Goal: Download file/media

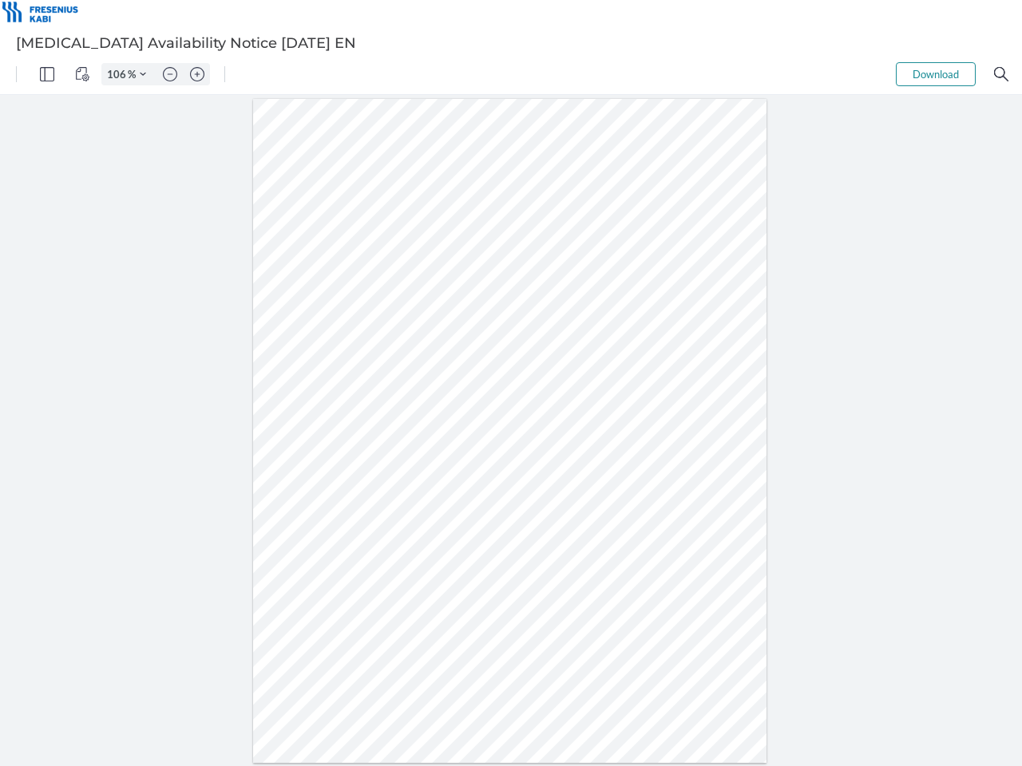
click at [47, 74] on img "Panel" at bounding box center [47, 74] width 14 height 14
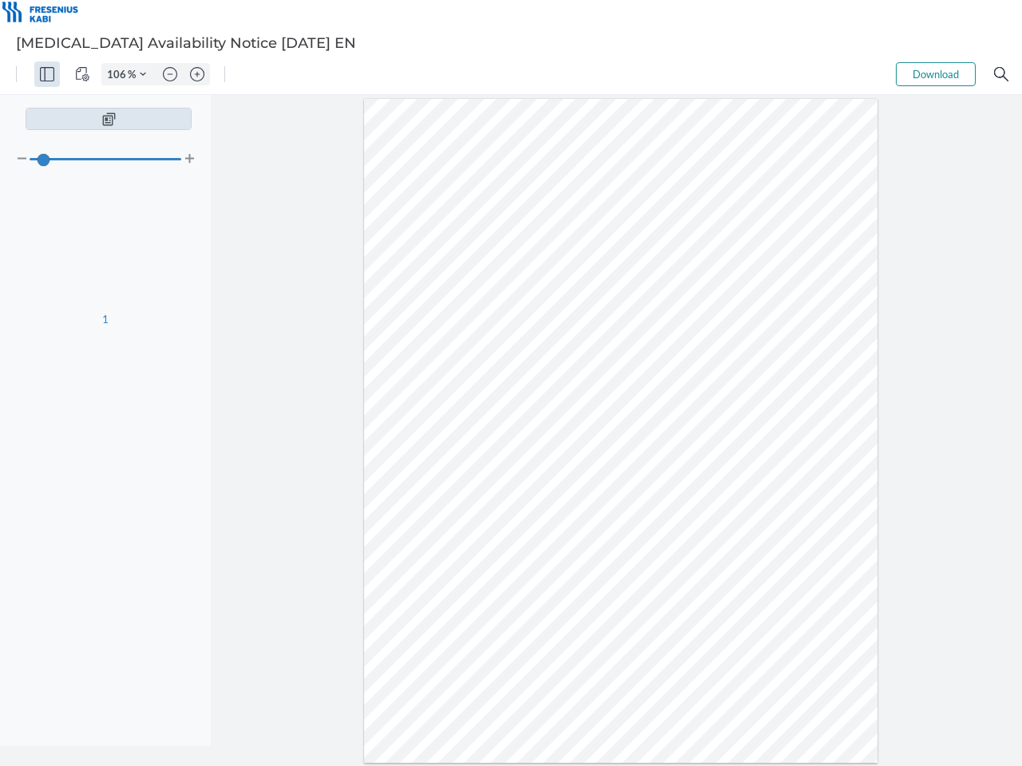
click at [82, 74] on img "View Controls" at bounding box center [82, 74] width 14 height 14
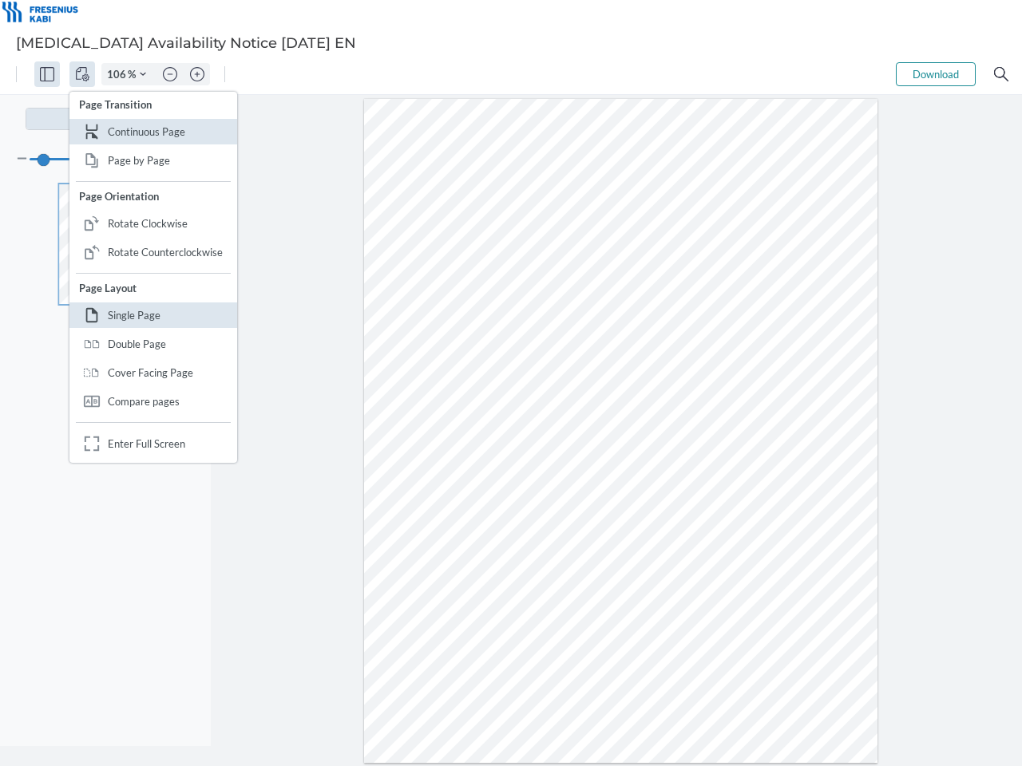
click at [119, 74] on input "106" at bounding box center [115, 74] width 26 height 14
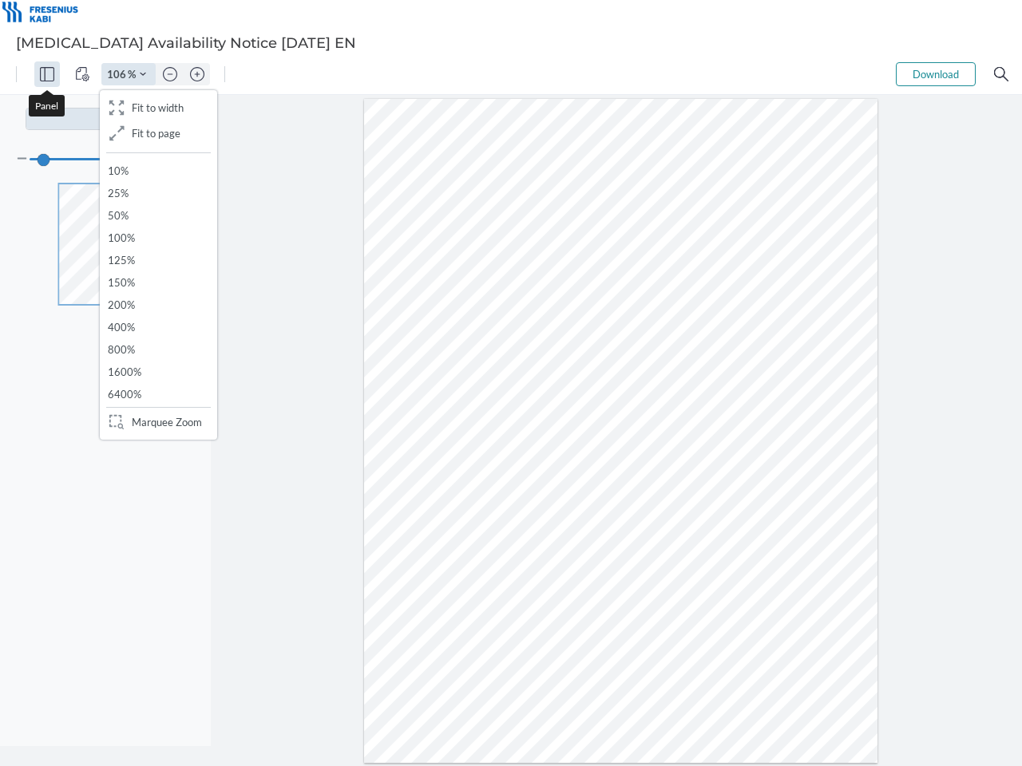
click at [143, 74] on img "Zoom Controls" at bounding box center [143, 74] width 6 height 6
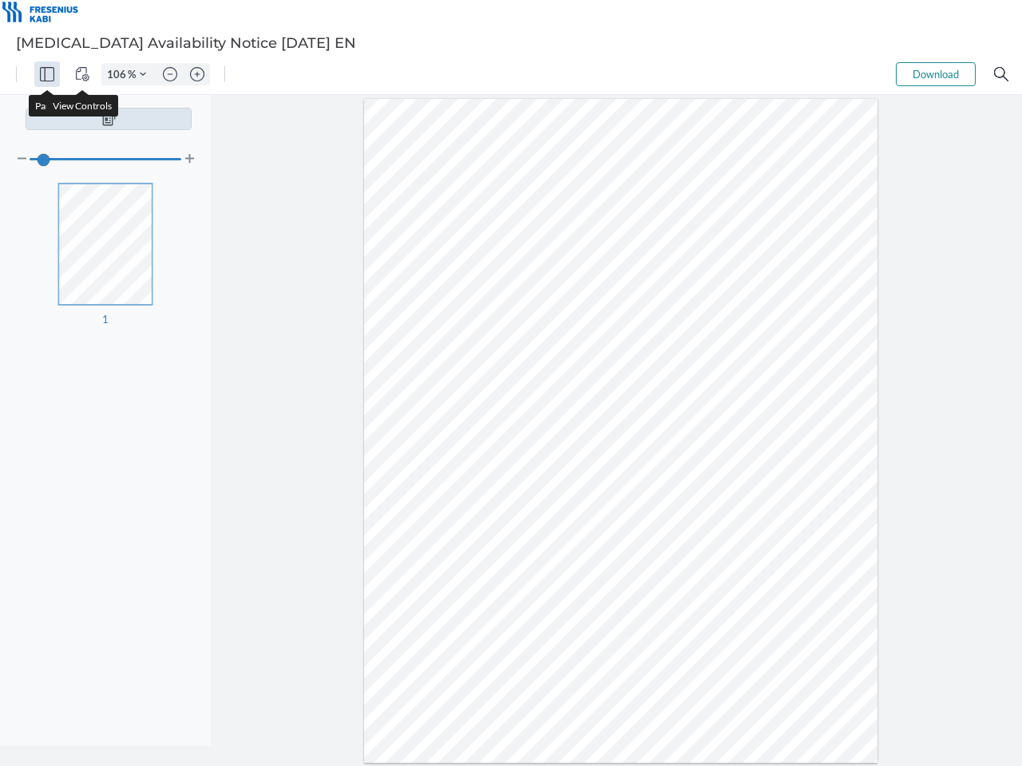
click at [170, 74] on img "Zoom out" at bounding box center [170, 74] width 14 height 14
click at [197, 74] on img "Zoom in" at bounding box center [197, 74] width 14 height 14
type input "106"
click at [935, 74] on button "Download" at bounding box center [935, 74] width 80 height 24
click at [1001, 74] on img "Search" at bounding box center [1001, 74] width 14 height 14
